Goal: Task Accomplishment & Management: Use online tool/utility

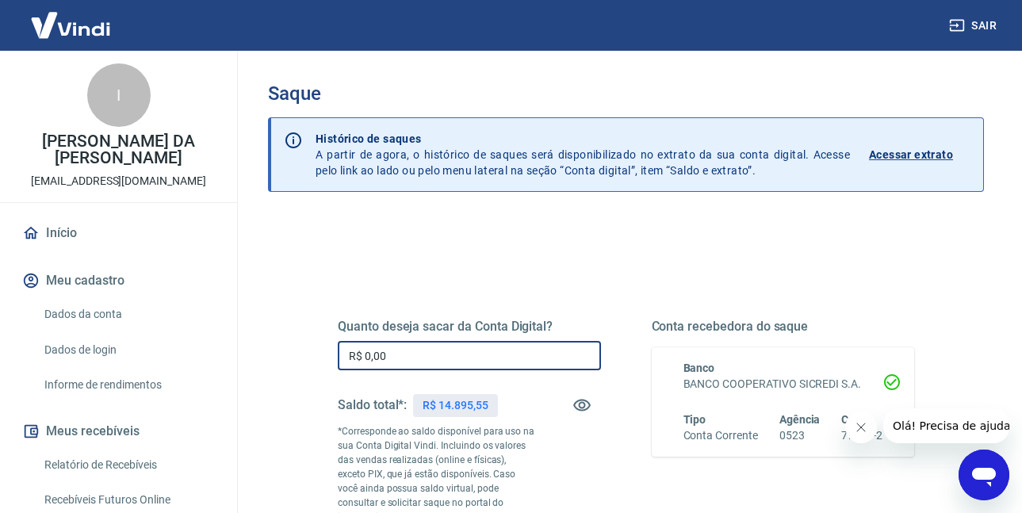
click at [415, 360] on input "R$ 0,00" at bounding box center [469, 355] width 263 height 29
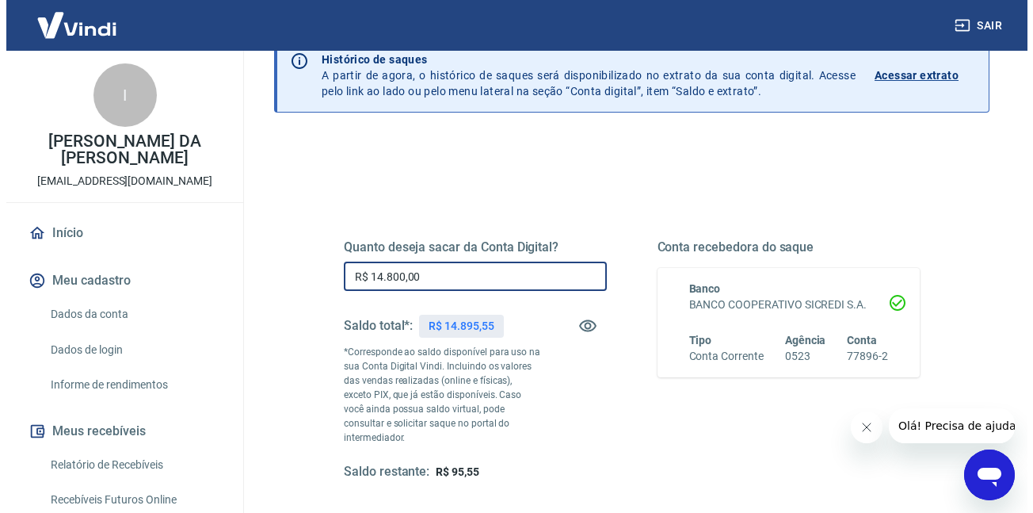
scroll to position [285, 0]
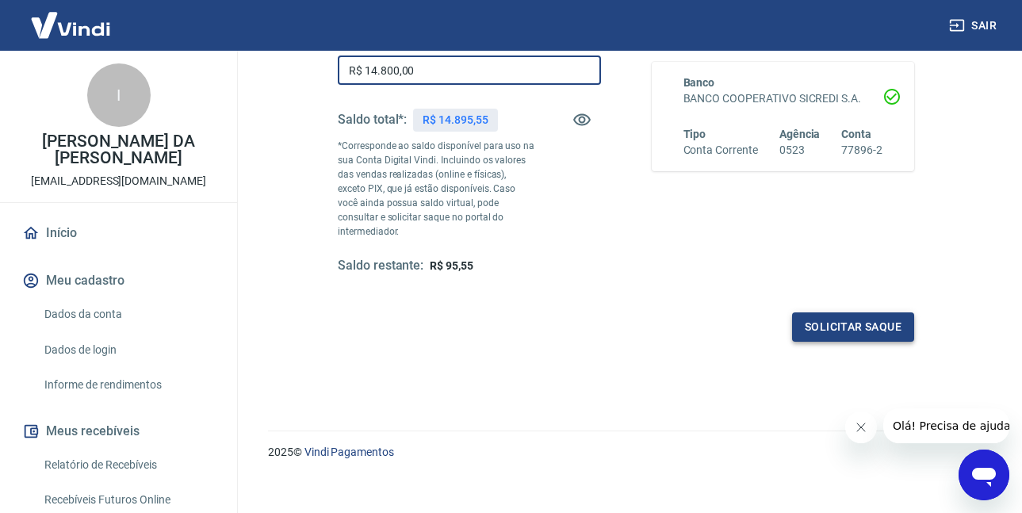
type input "R$ 14.800,00"
click at [823, 312] on button "Solicitar saque" at bounding box center [853, 326] width 122 height 29
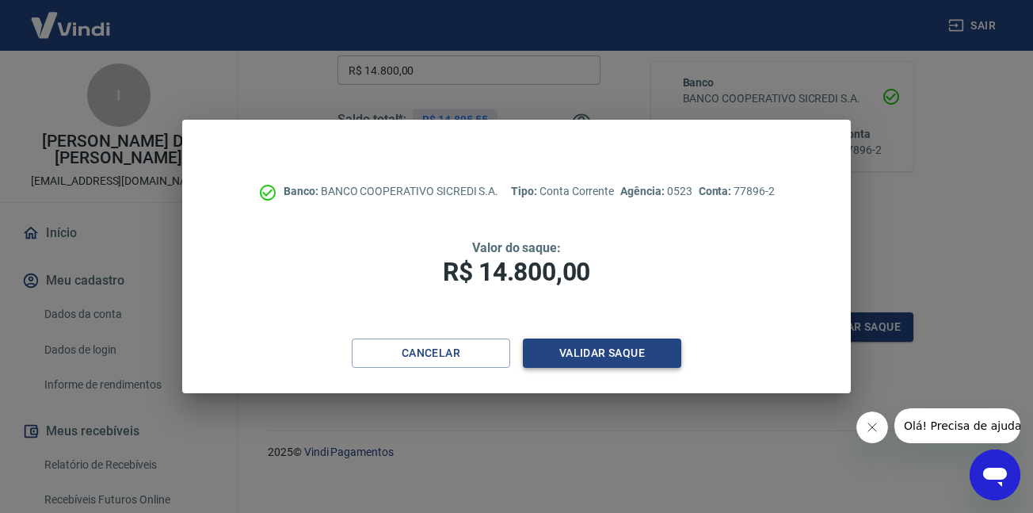
click at [603, 350] on button "Validar saque" at bounding box center [602, 352] width 159 height 29
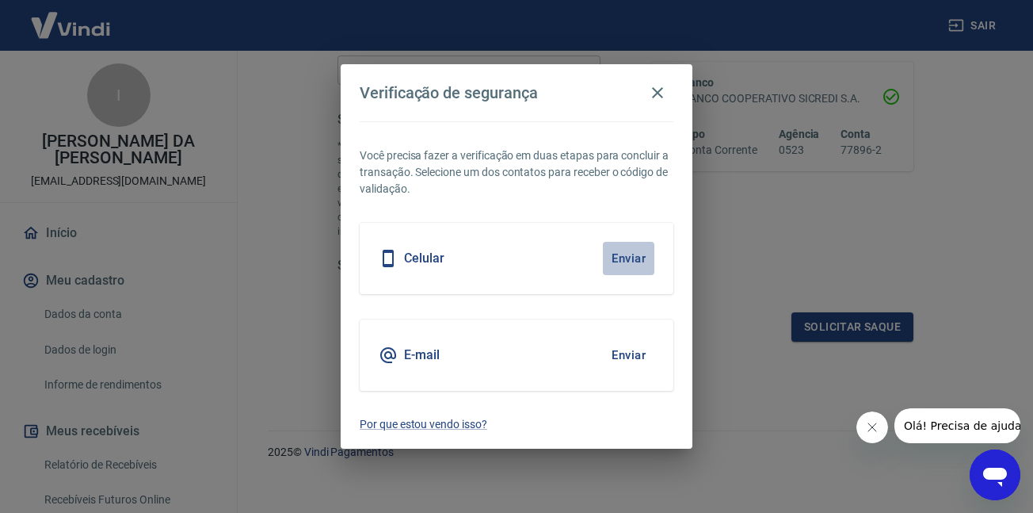
click at [627, 243] on button "Enviar" at bounding box center [629, 258] width 52 height 33
click at [627, 255] on button "Enviar" at bounding box center [629, 258] width 52 height 33
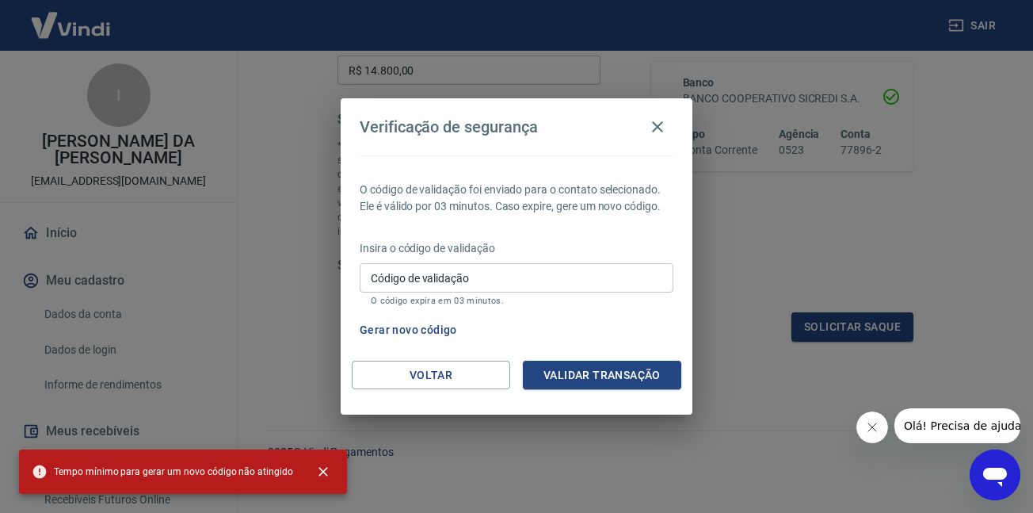
click at [483, 298] on p "O código expira em 03 minutos." at bounding box center [517, 301] width 292 height 10
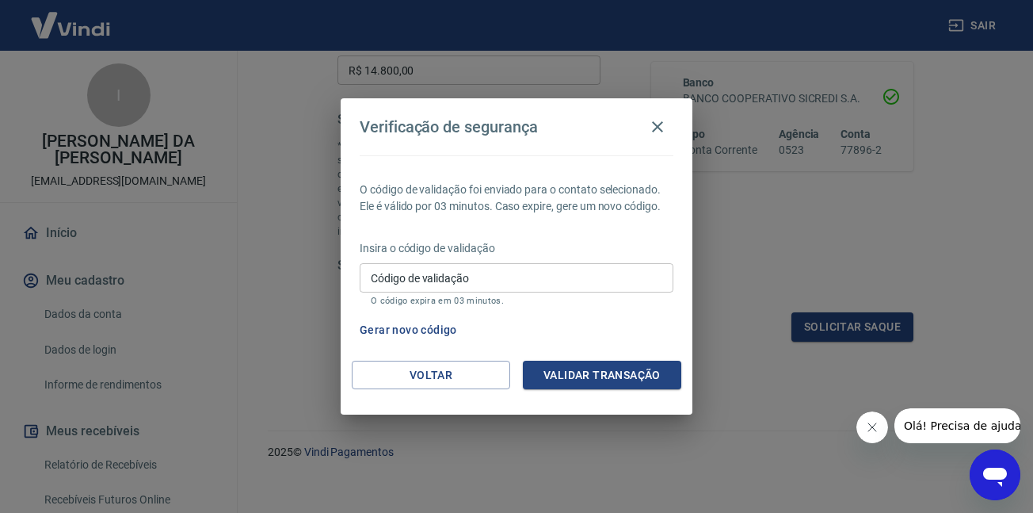
click at [486, 286] on input "Código de validação" at bounding box center [517, 277] width 314 height 29
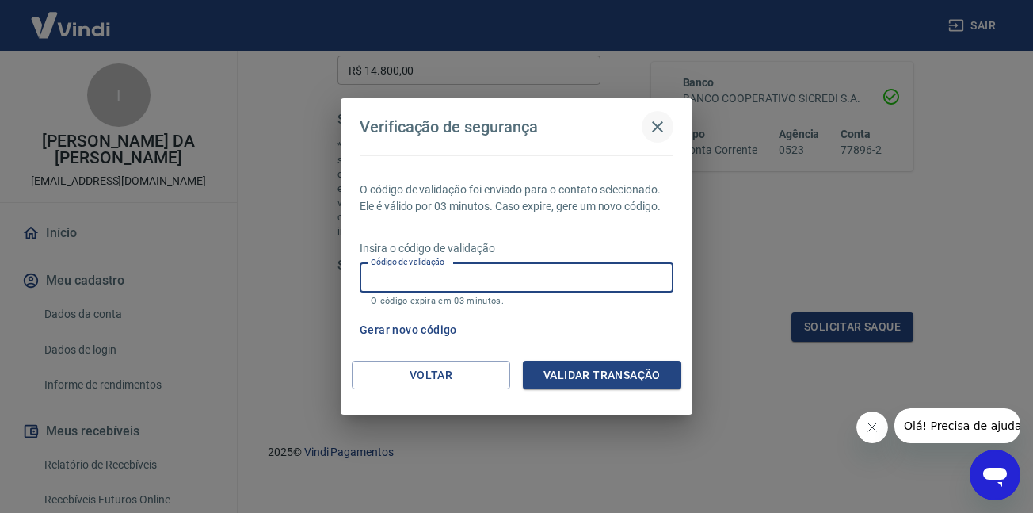
click at [650, 128] on icon "button" at bounding box center [657, 126] width 19 height 19
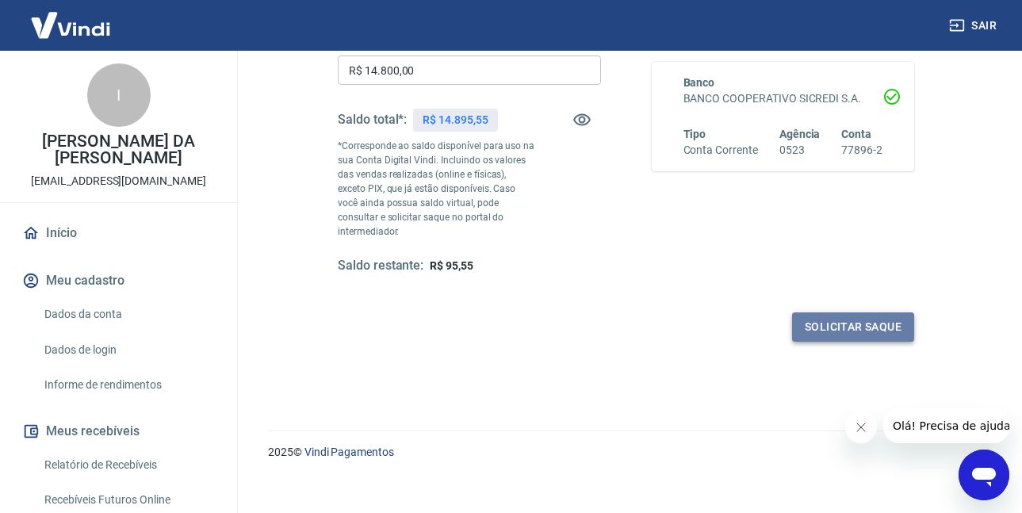
click at [848, 319] on button "Solicitar saque" at bounding box center [853, 326] width 122 height 29
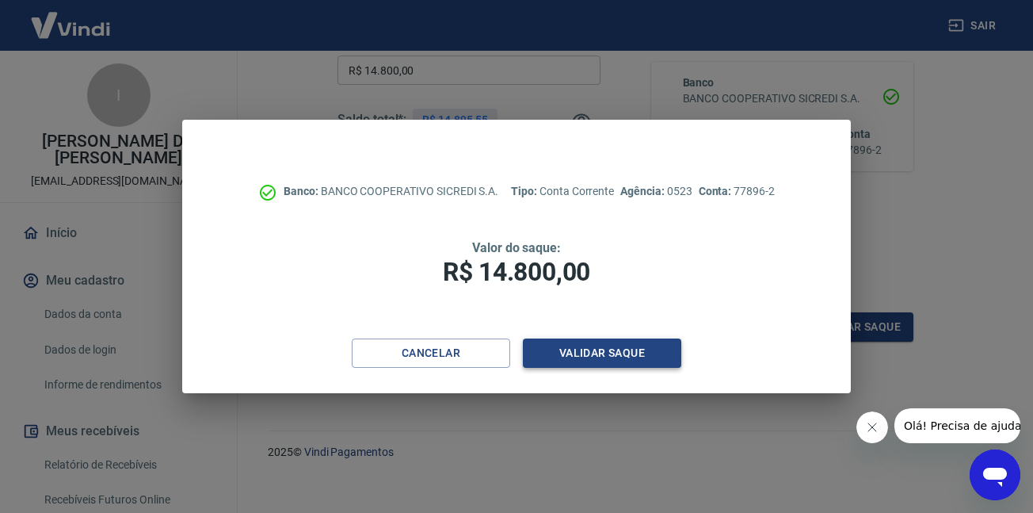
click at [602, 354] on button "Validar saque" at bounding box center [602, 352] width 159 height 29
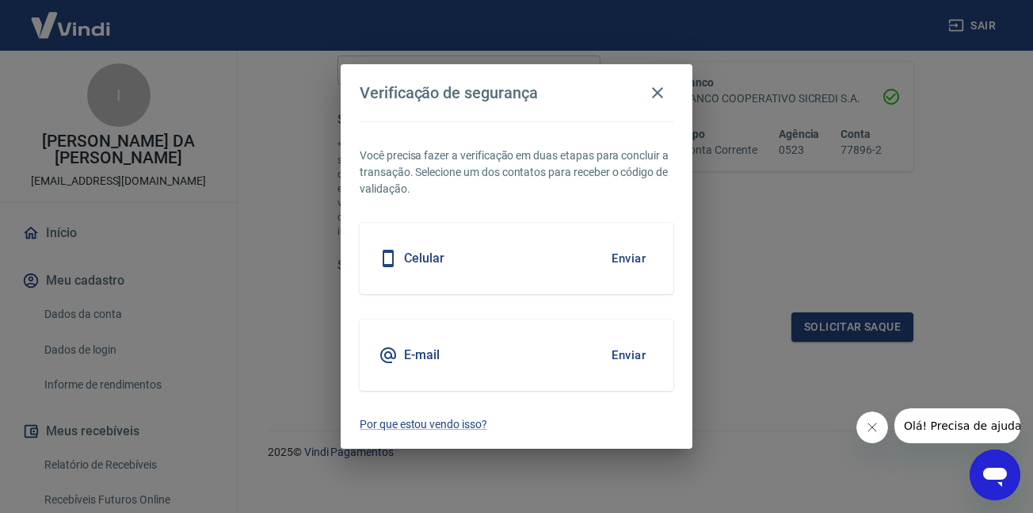
click at [605, 350] on button "Enviar" at bounding box center [629, 354] width 52 height 33
click at [628, 350] on button "Enviar" at bounding box center [629, 354] width 52 height 33
